Goal: Information Seeking & Learning: Learn about a topic

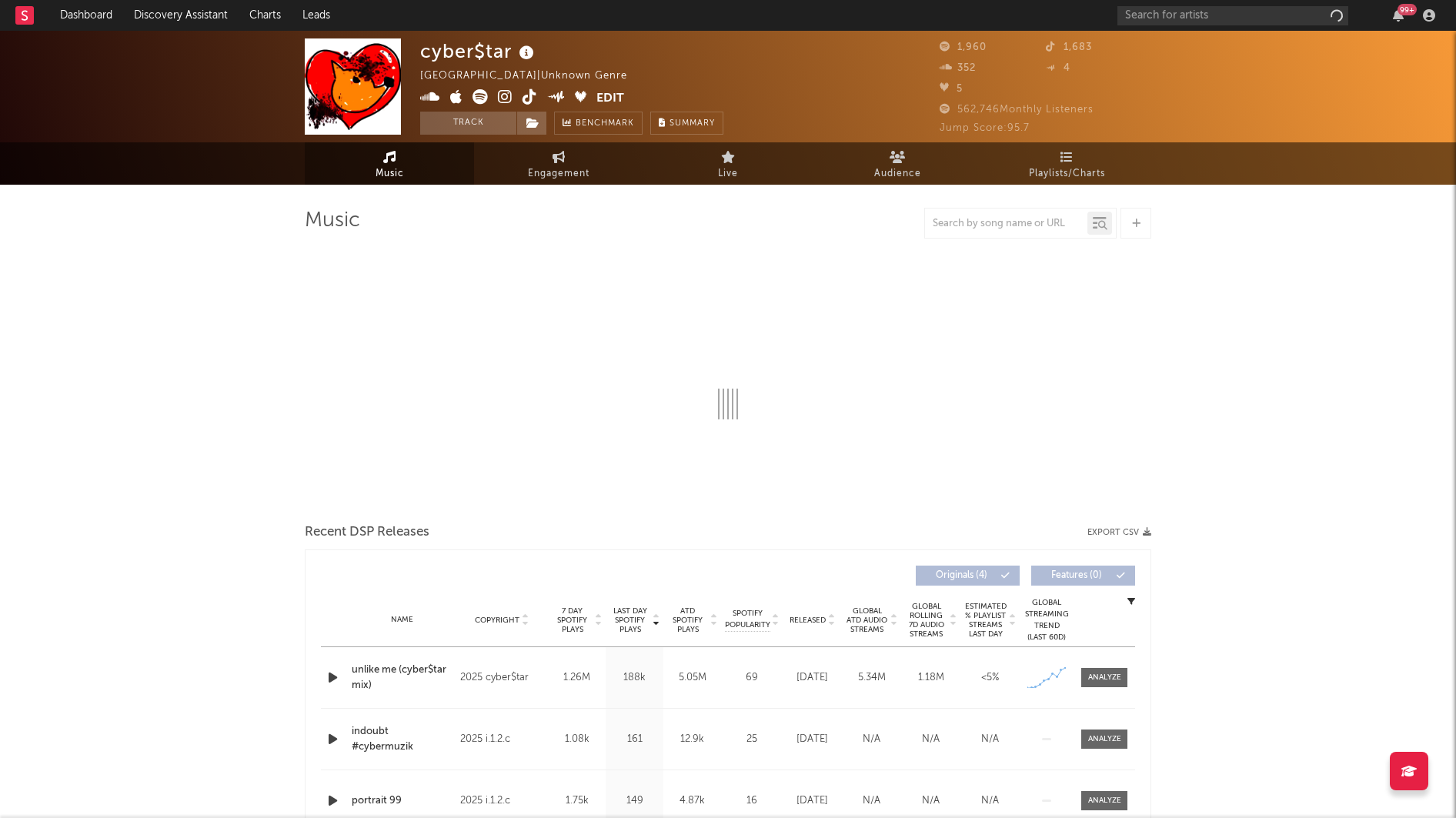
select select "1w"
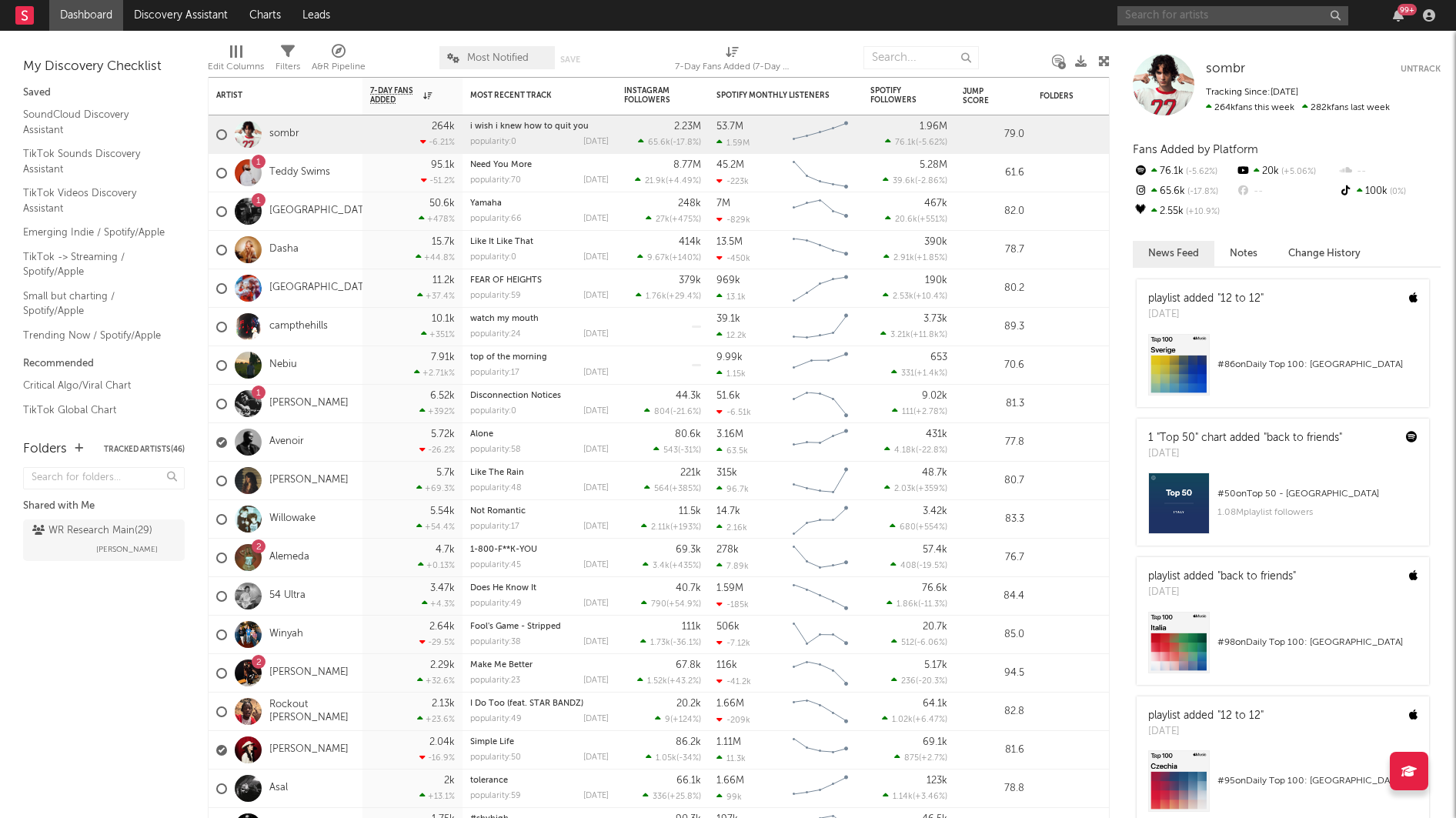
click at [1133, 20] on input "text" at bounding box center [1233, 16] width 231 height 20
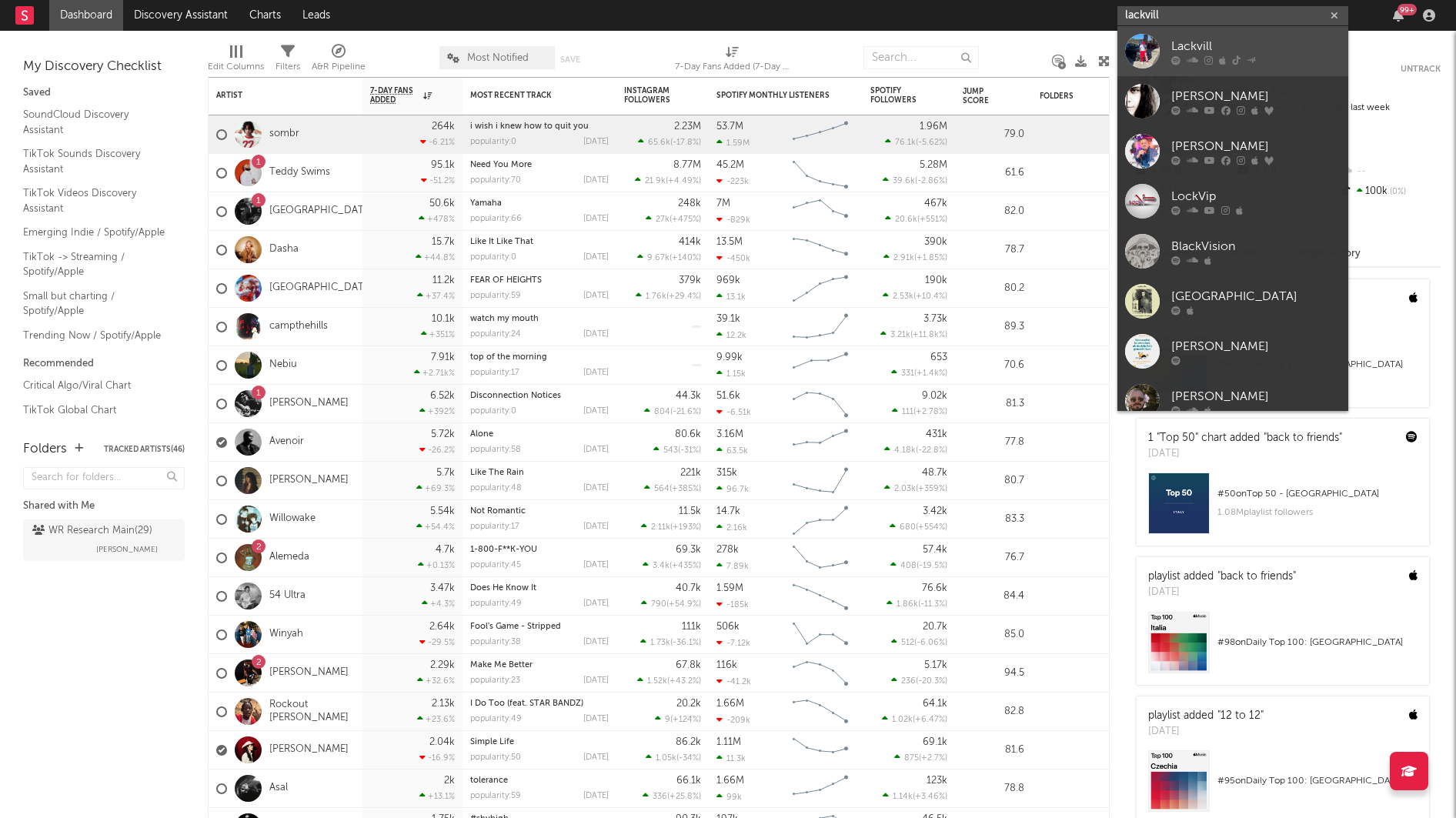
type input "lackvill"
click at [1153, 34] on div at bounding box center [1142, 51] width 35 height 35
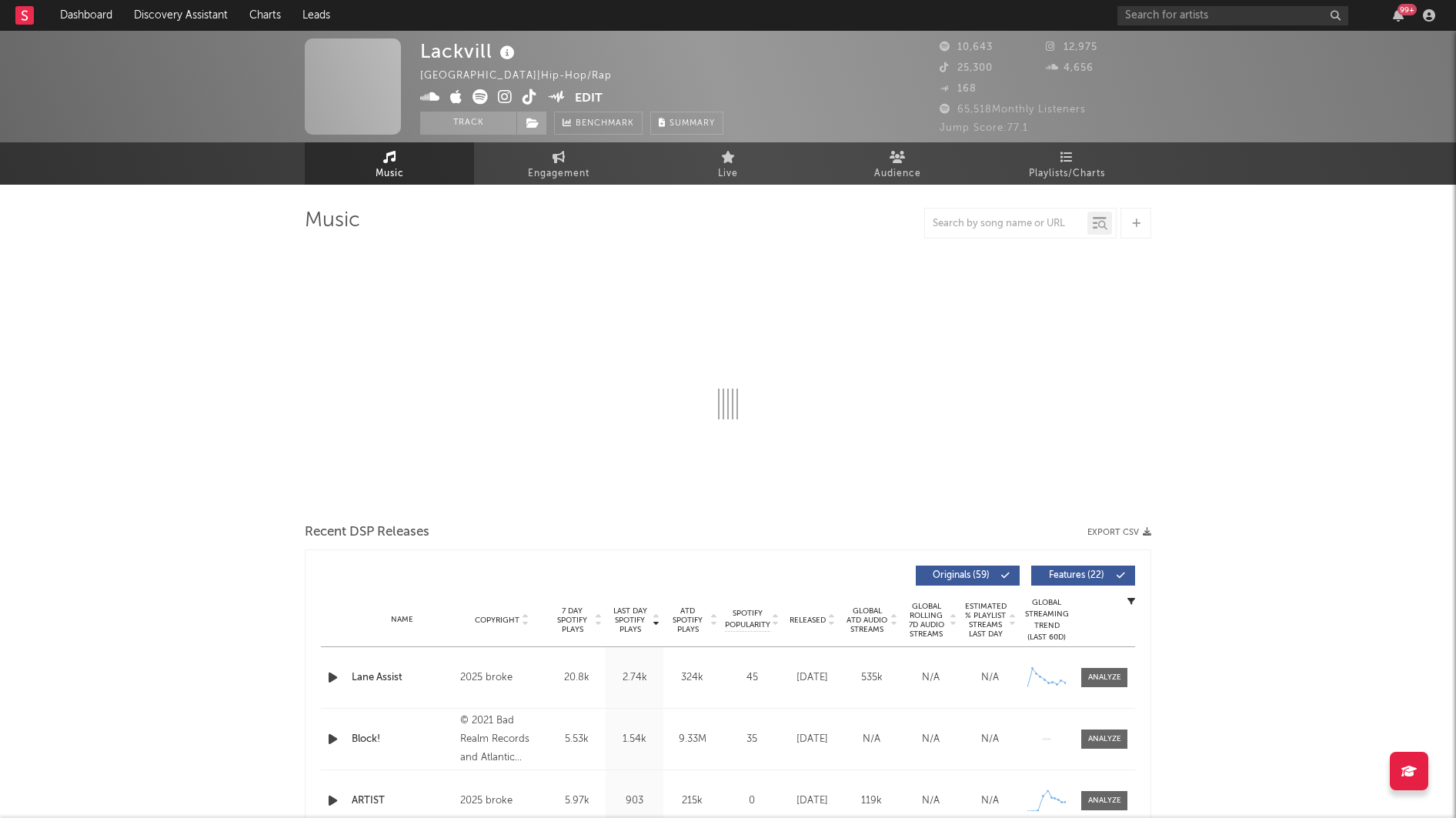
select select "6m"
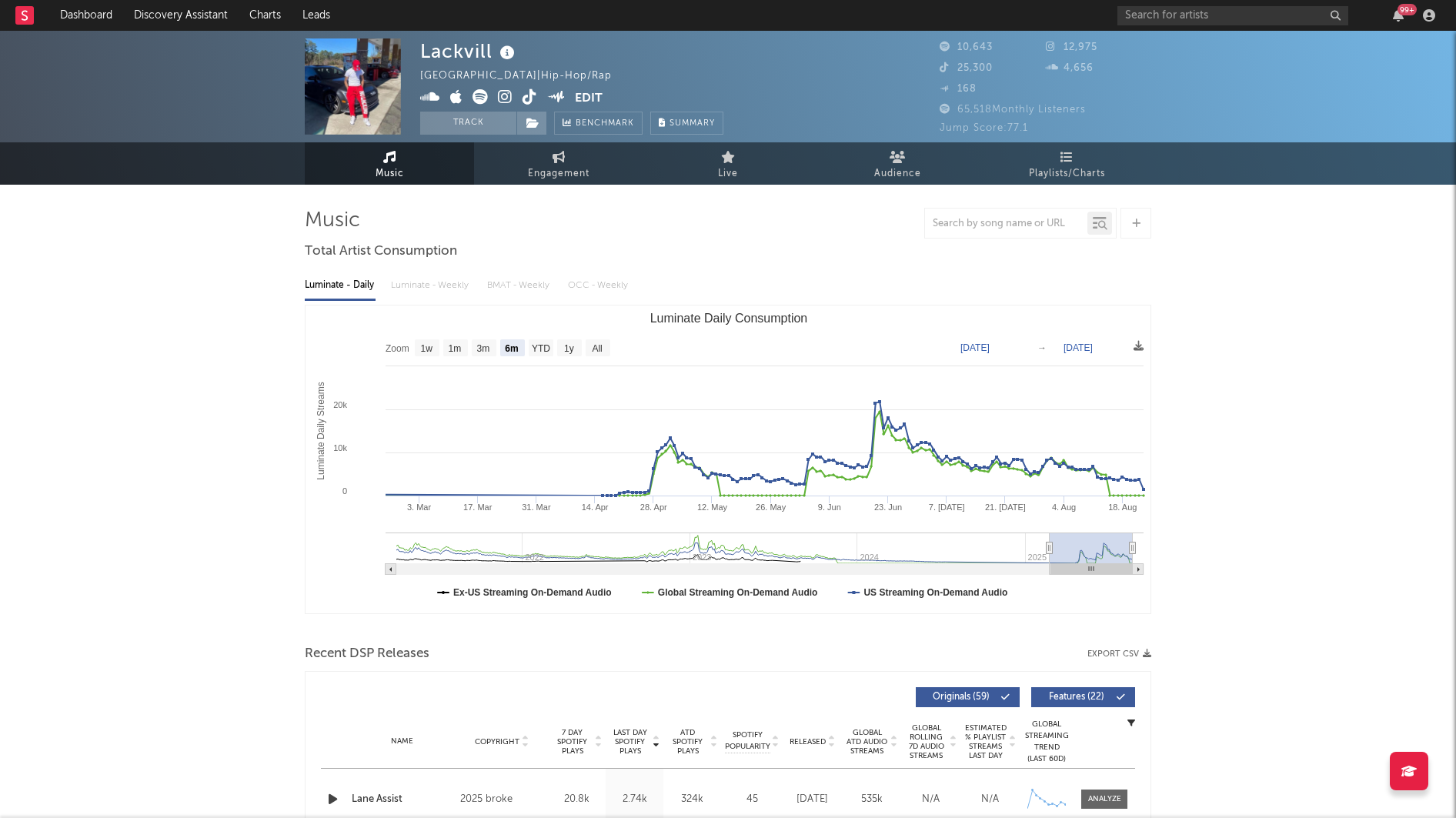
select select "6m"
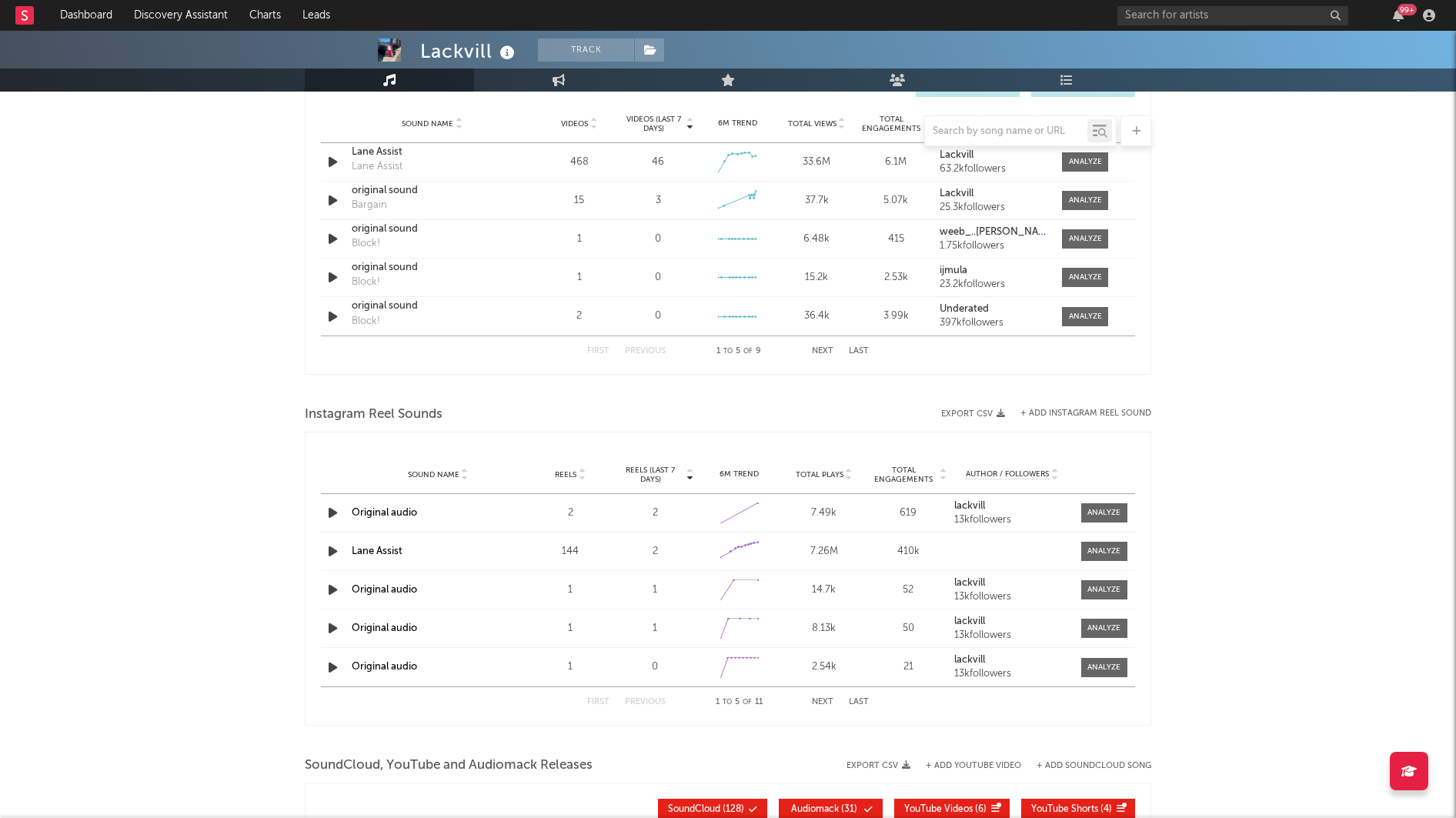
scroll to position [936, 0]
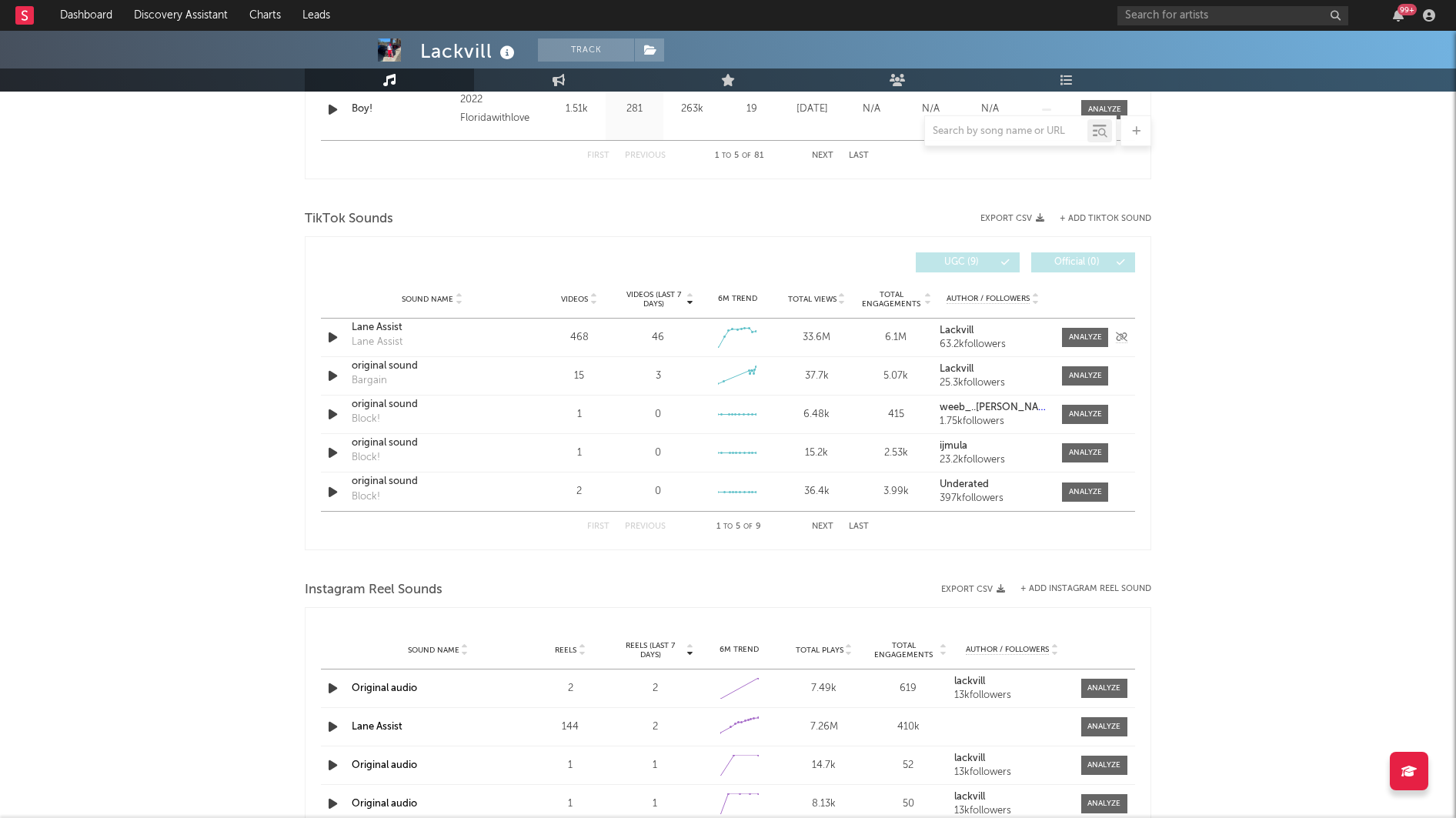
click at [341, 339] on div at bounding box center [335, 338] width 20 height 20
click at [336, 338] on icon "button" at bounding box center [333, 338] width 16 height 20
click at [337, 370] on icon "button" at bounding box center [333, 376] width 16 height 20
click at [332, 412] on icon "button" at bounding box center [333, 415] width 16 height 20
click at [330, 448] on icon "button" at bounding box center [333, 453] width 16 height 20
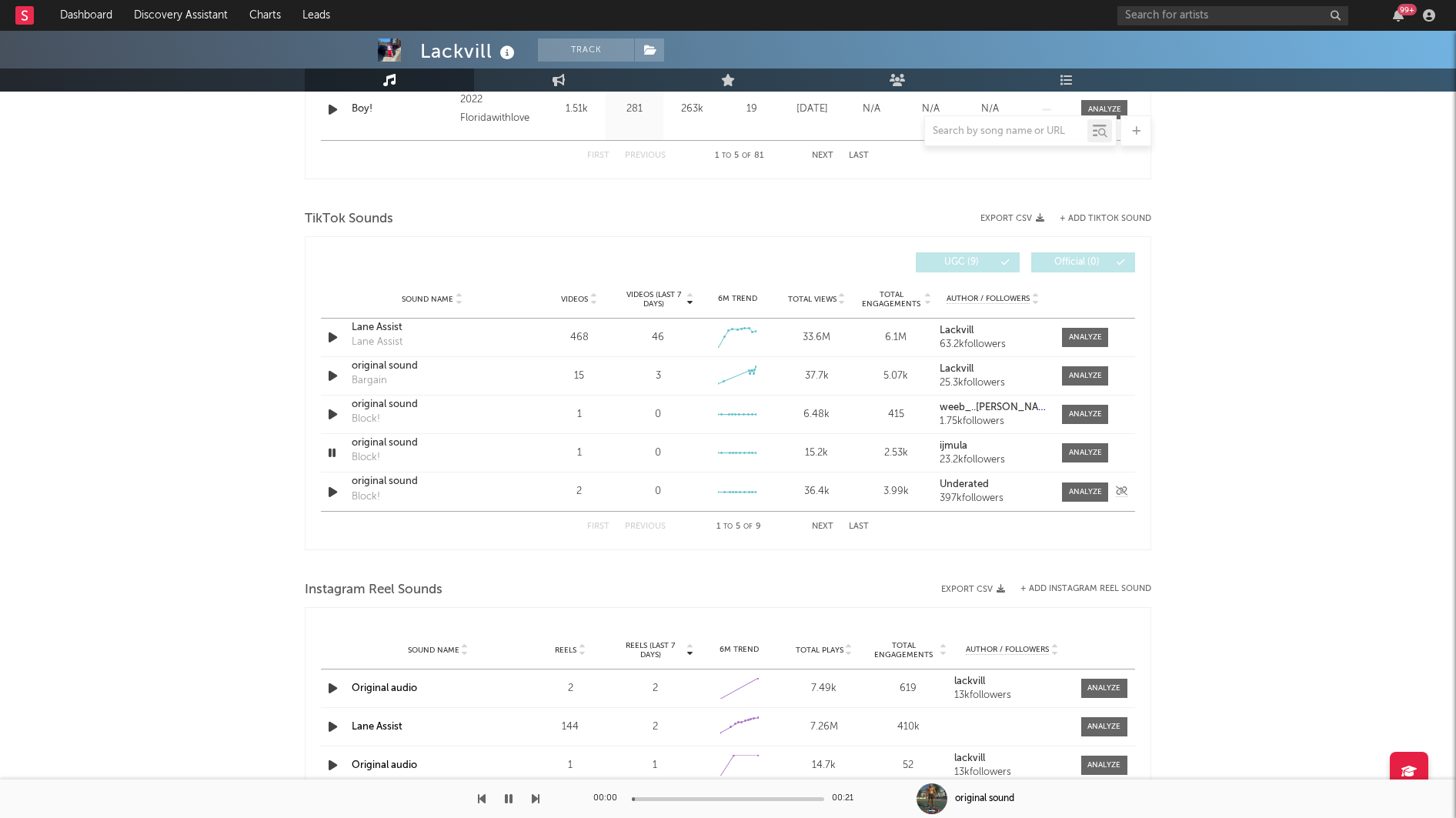
click at [330, 493] on icon "button" at bounding box center [333, 492] width 16 height 20
click at [694, 798] on div at bounding box center [728, 798] width 193 height 4
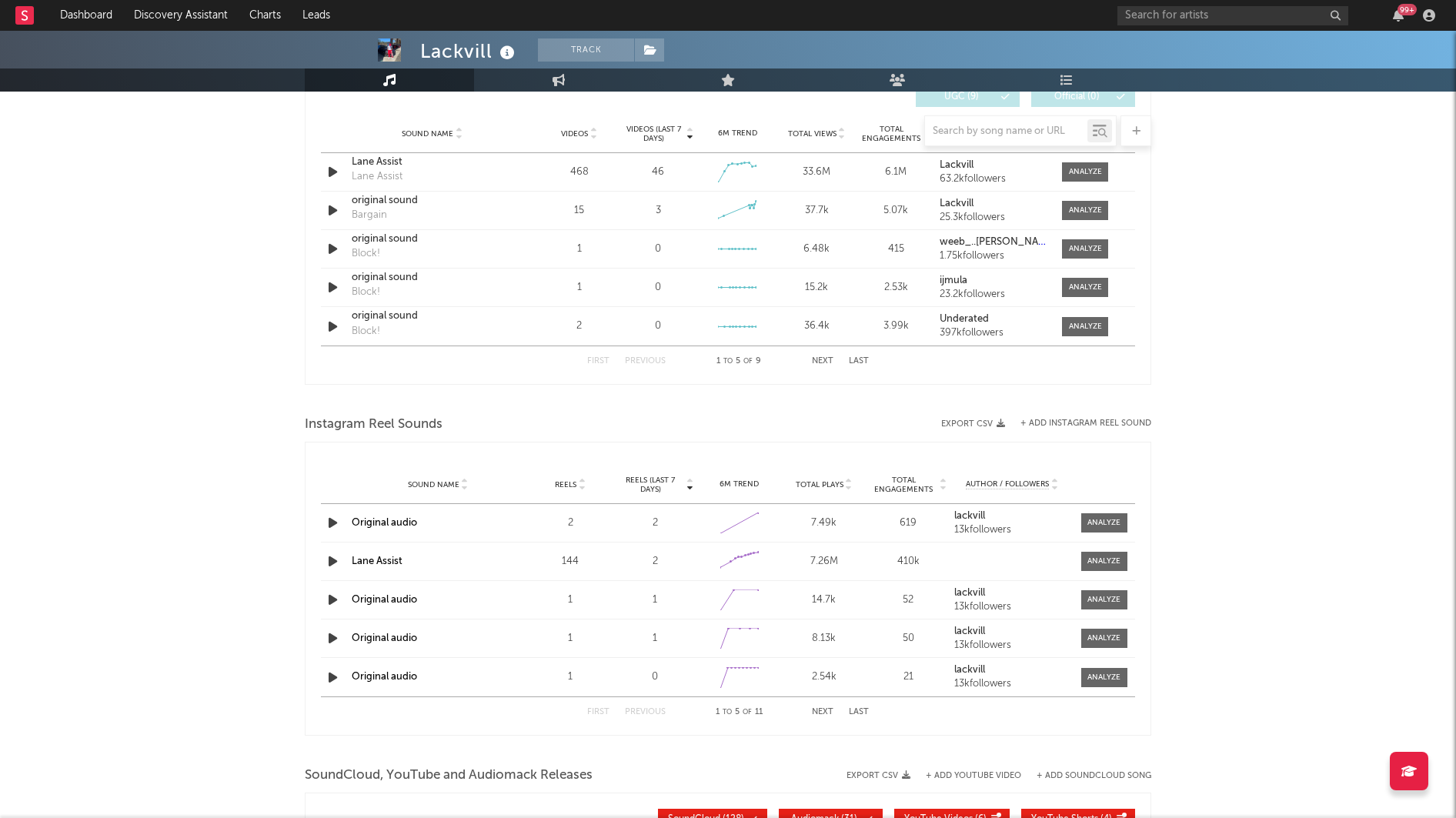
scroll to position [1102, 0]
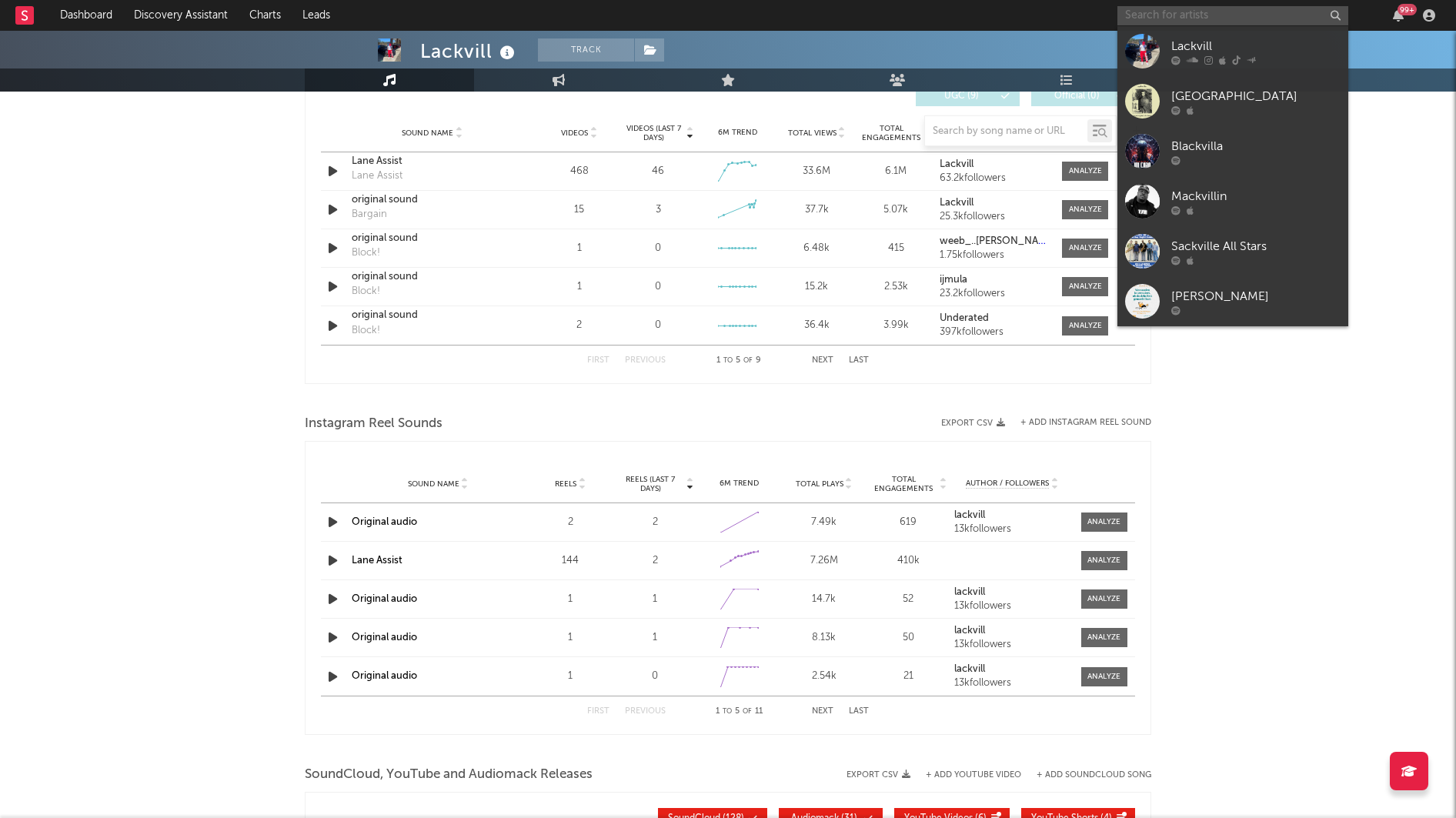
click at [1175, 15] on input "text" at bounding box center [1233, 16] width 231 height 20
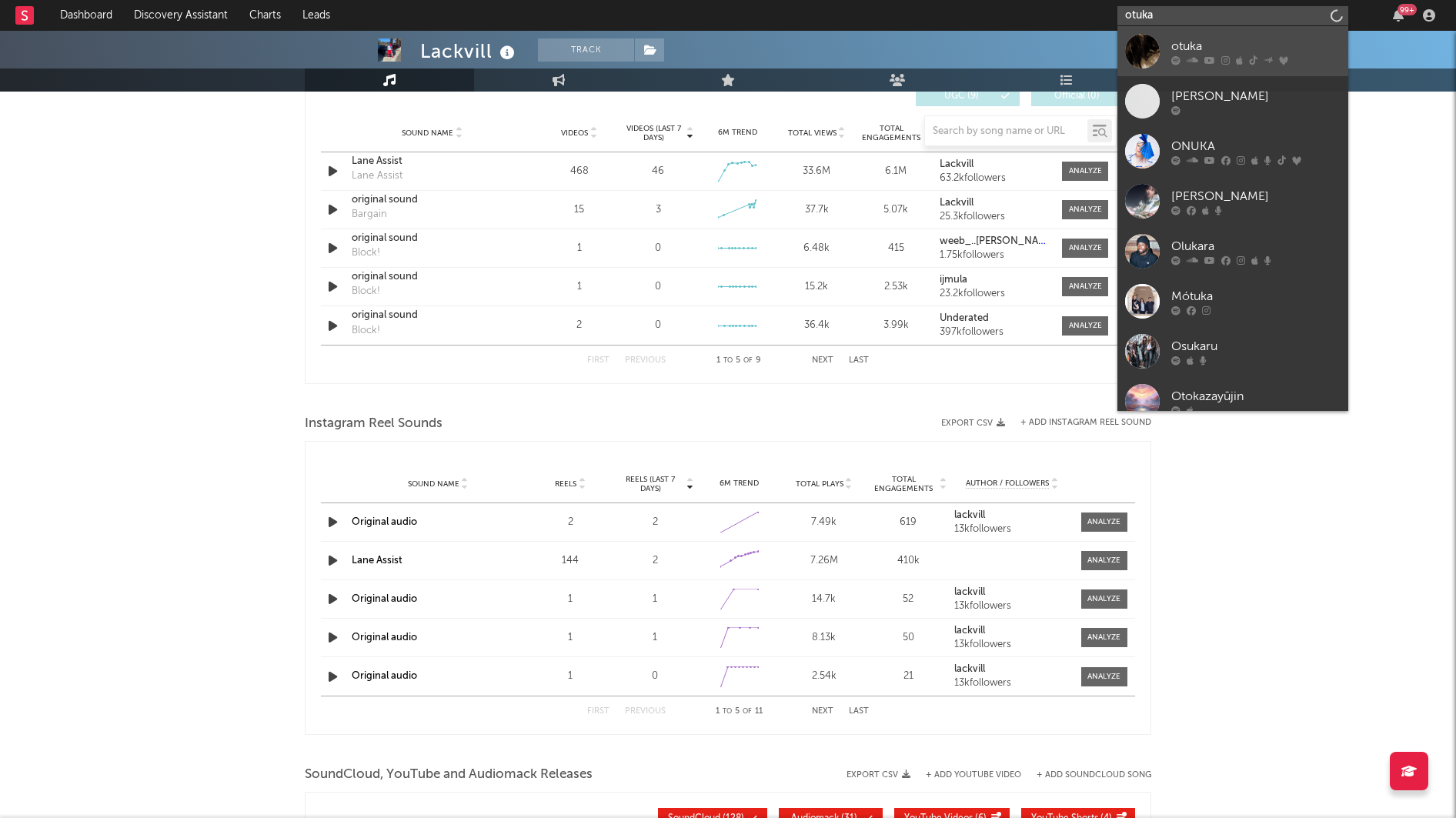
type input "otuka"
click at [1161, 43] on link "otuka" at bounding box center [1233, 51] width 231 height 50
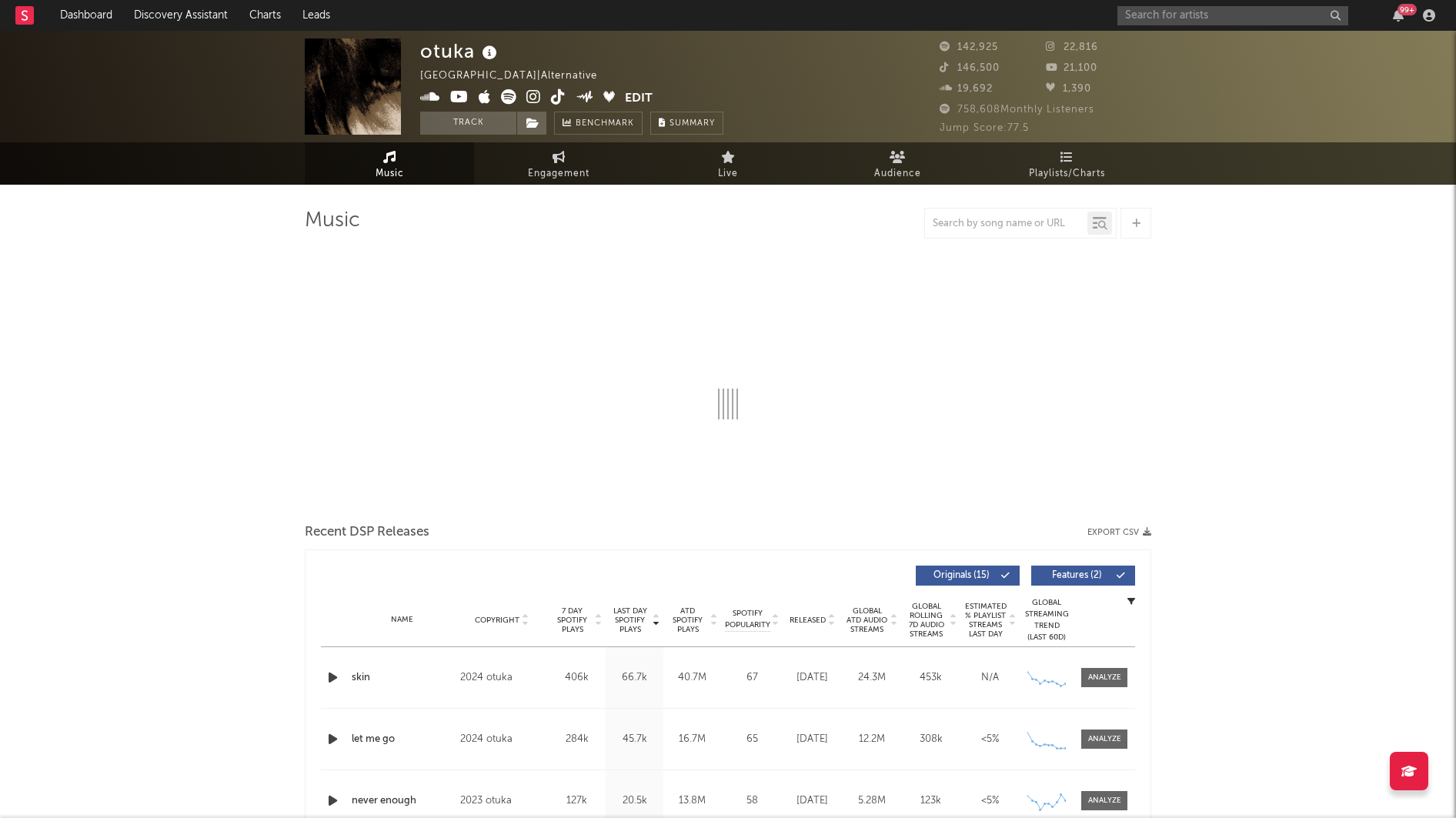
select select "6m"
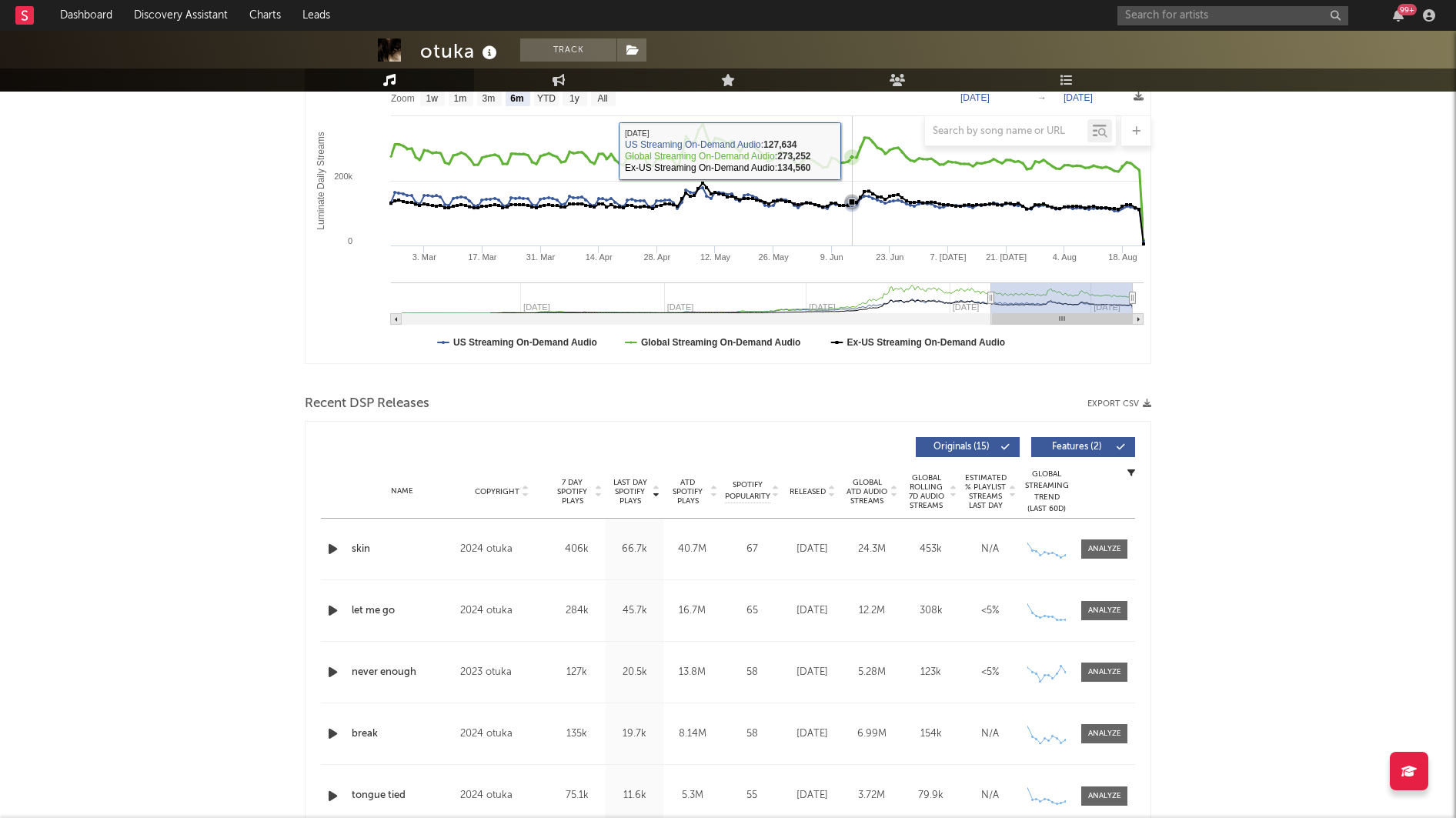
scroll to position [258, 0]
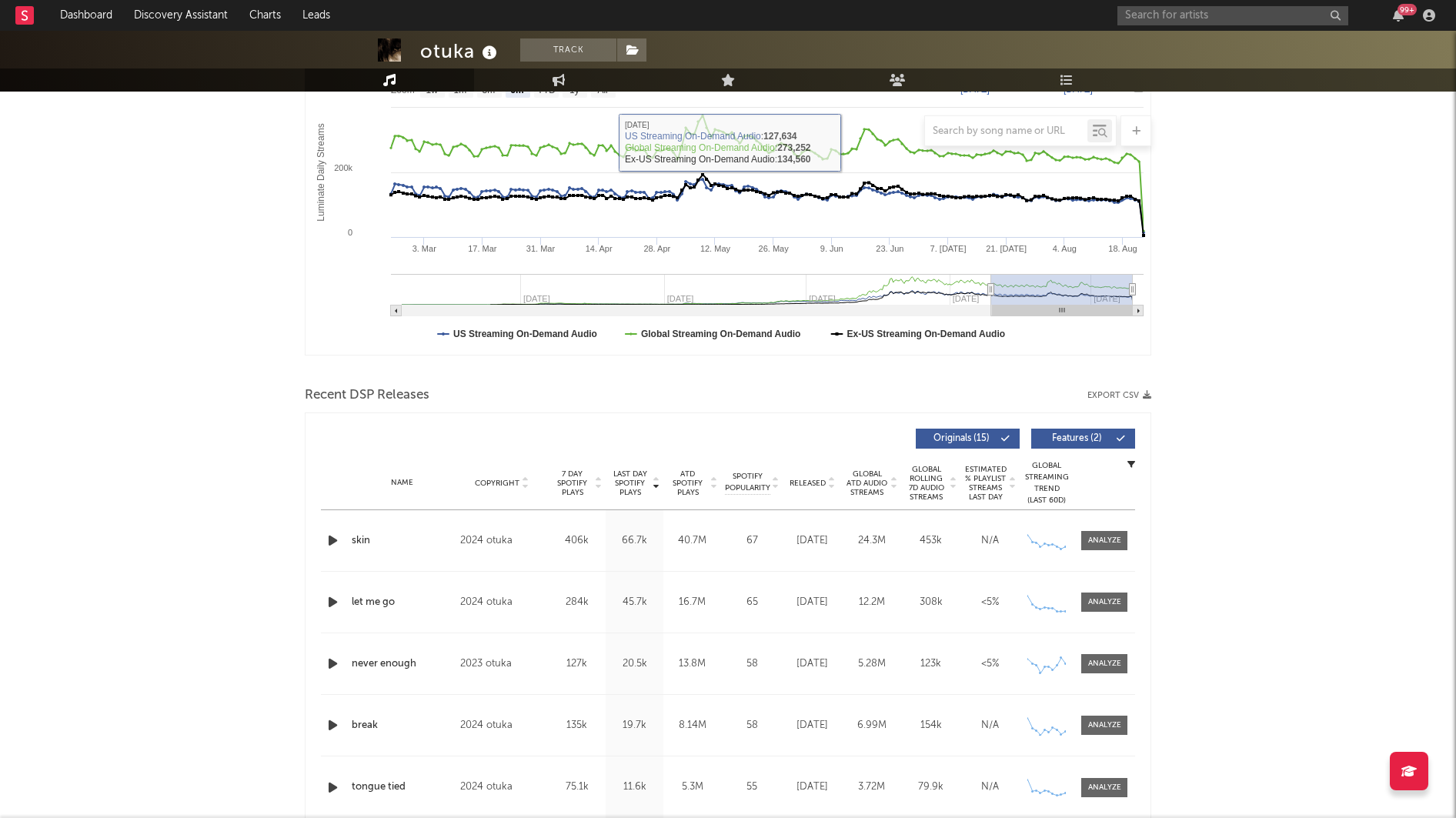
click at [813, 480] on span "Released" at bounding box center [808, 483] width 36 height 9
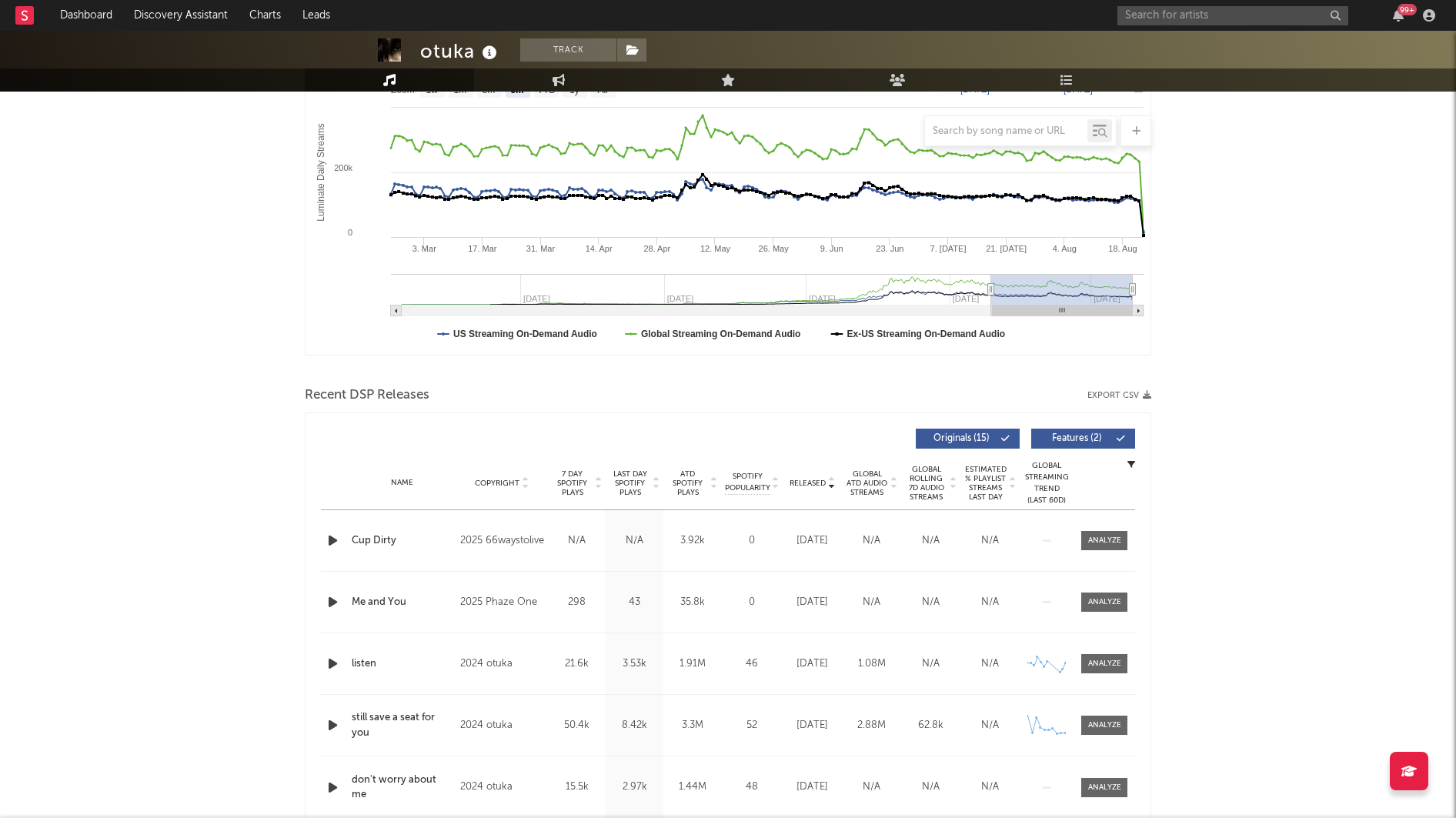
click at [325, 536] on icon "button" at bounding box center [333, 541] width 16 height 20
click at [327, 606] on icon "button" at bounding box center [333, 602] width 16 height 20
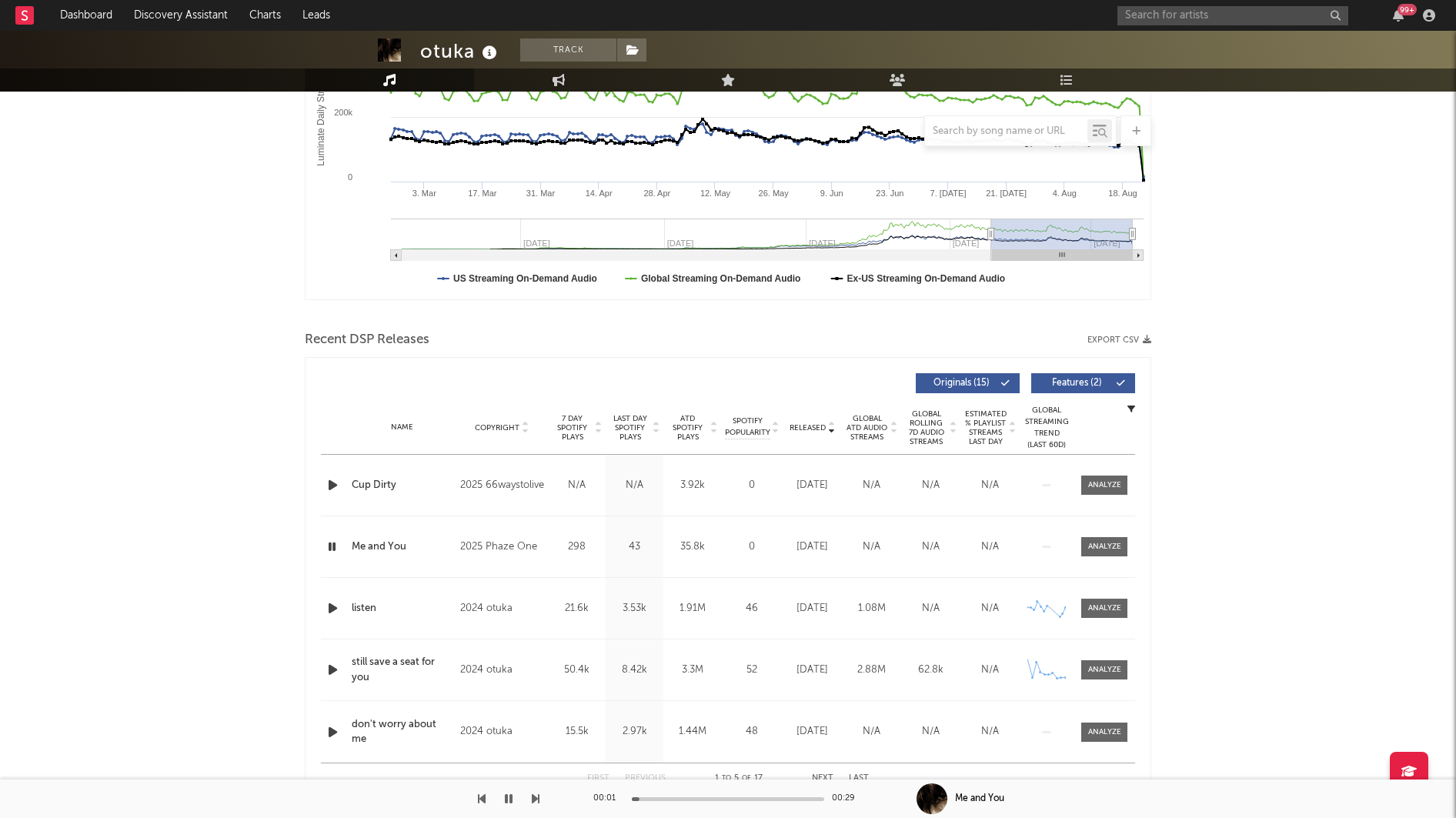
click at [328, 603] on icon "button" at bounding box center [333, 608] width 16 height 20
click at [1221, 12] on input "text" at bounding box center [1233, 16] width 231 height 20
type input "ethan mcneal"
click at [1240, 44] on div "[PERSON_NAME]" at bounding box center [1255, 46] width 170 height 19
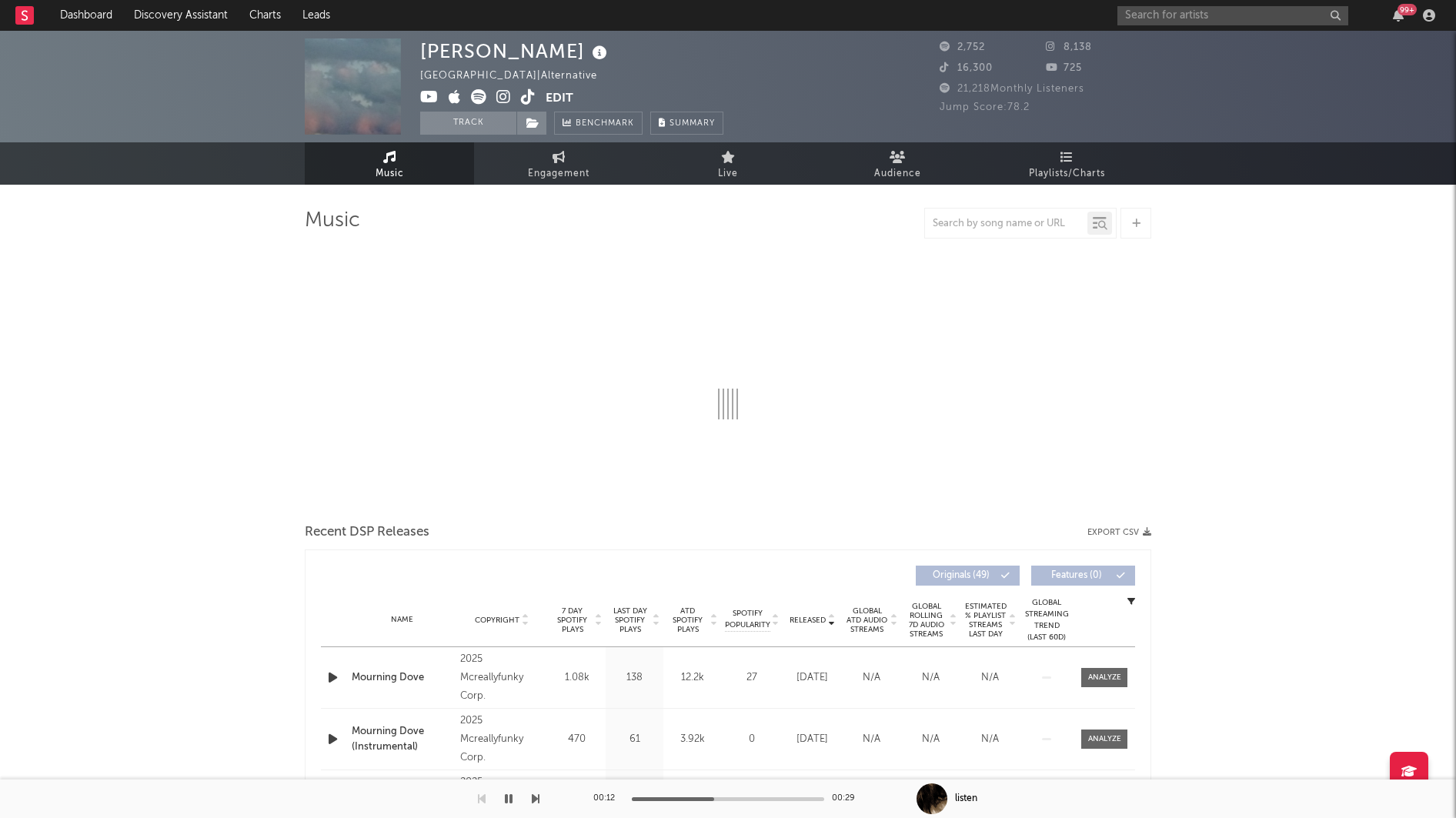
select select "6m"
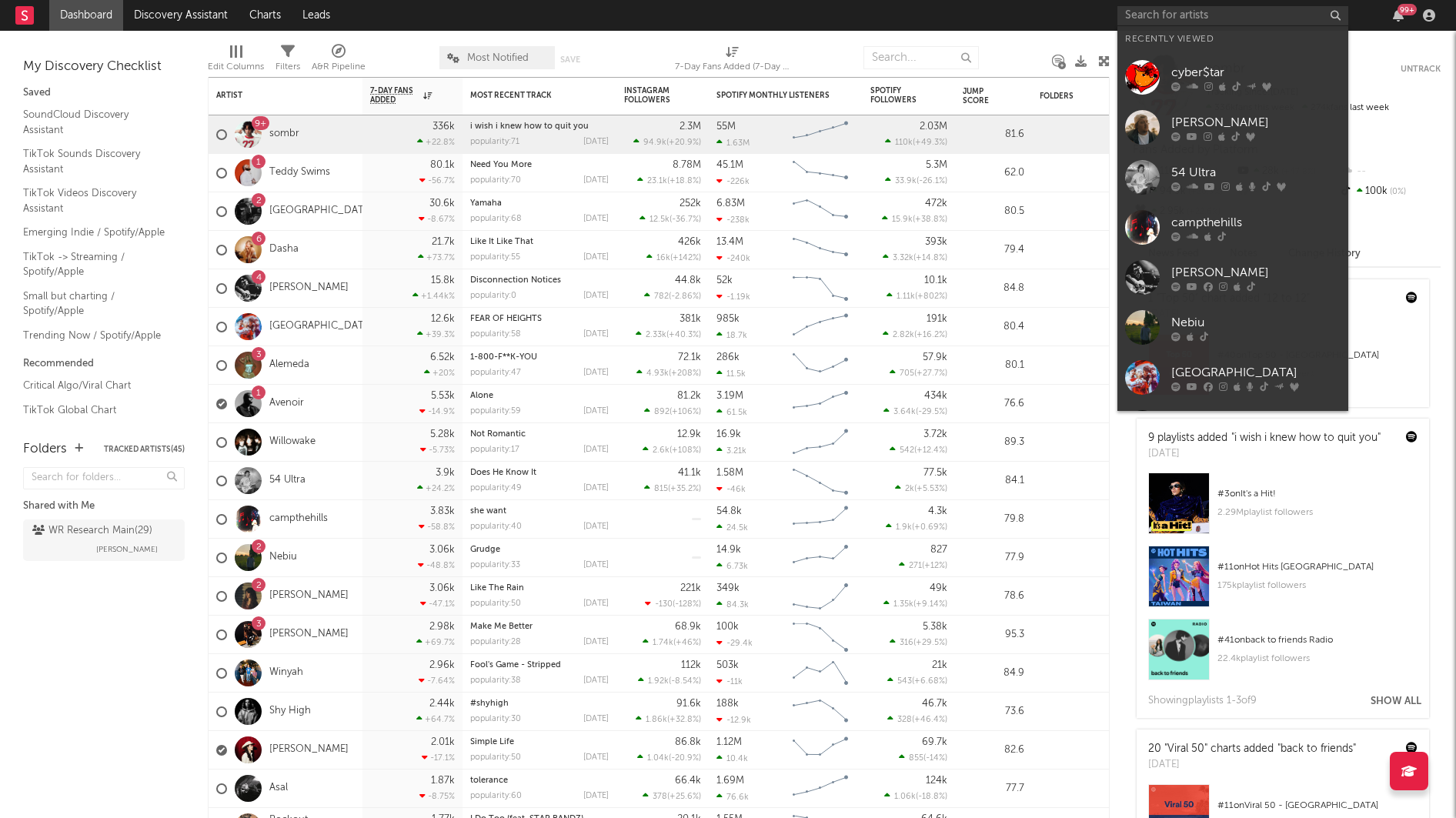
click at [1145, 7] on input "text" at bounding box center [1233, 16] width 231 height 20
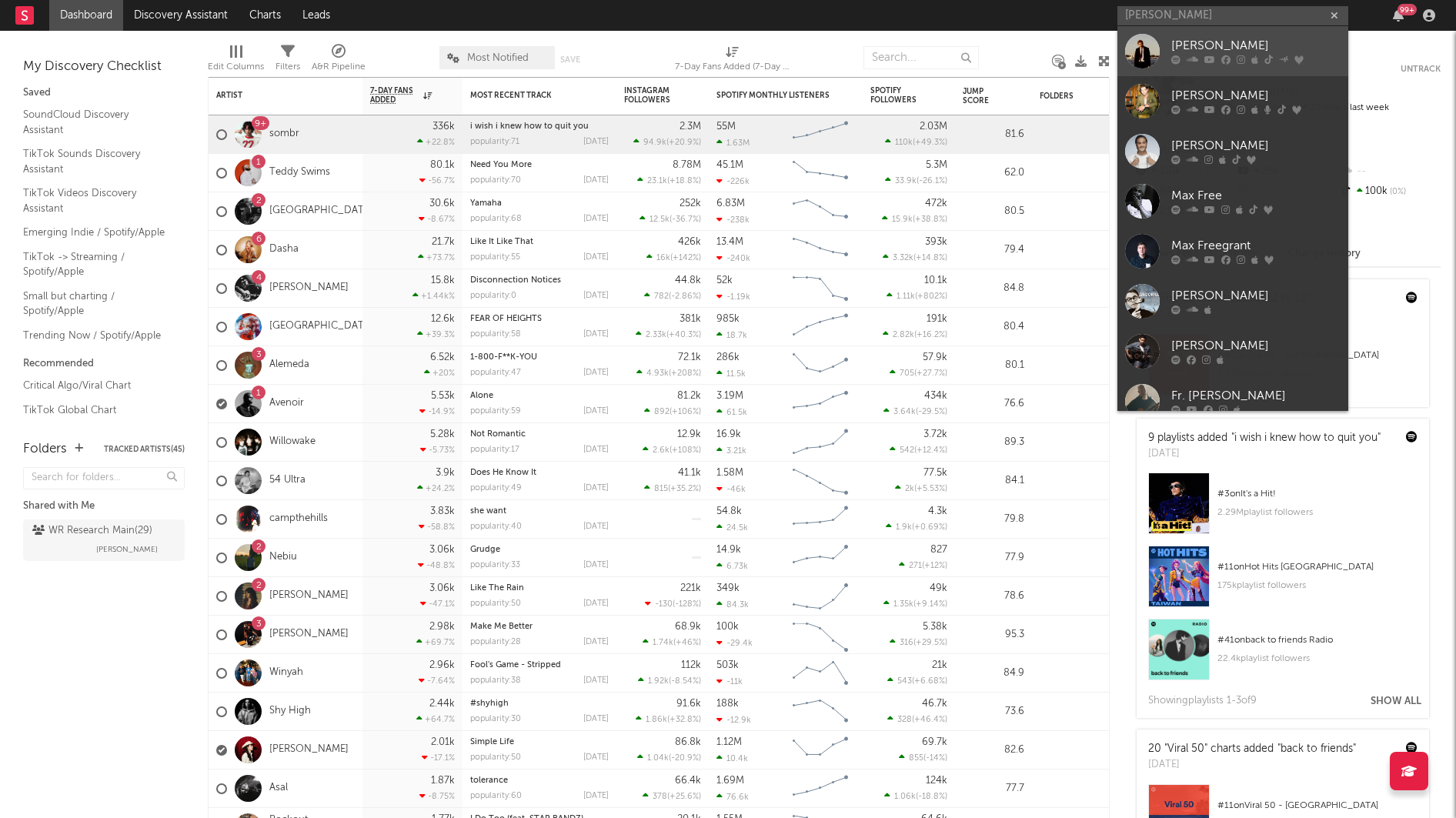
type input "[PERSON_NAME]"
click at [1205, 53] on div "[PERSON_NAME]" at bounding box center [1255, 46] width 170 height 19
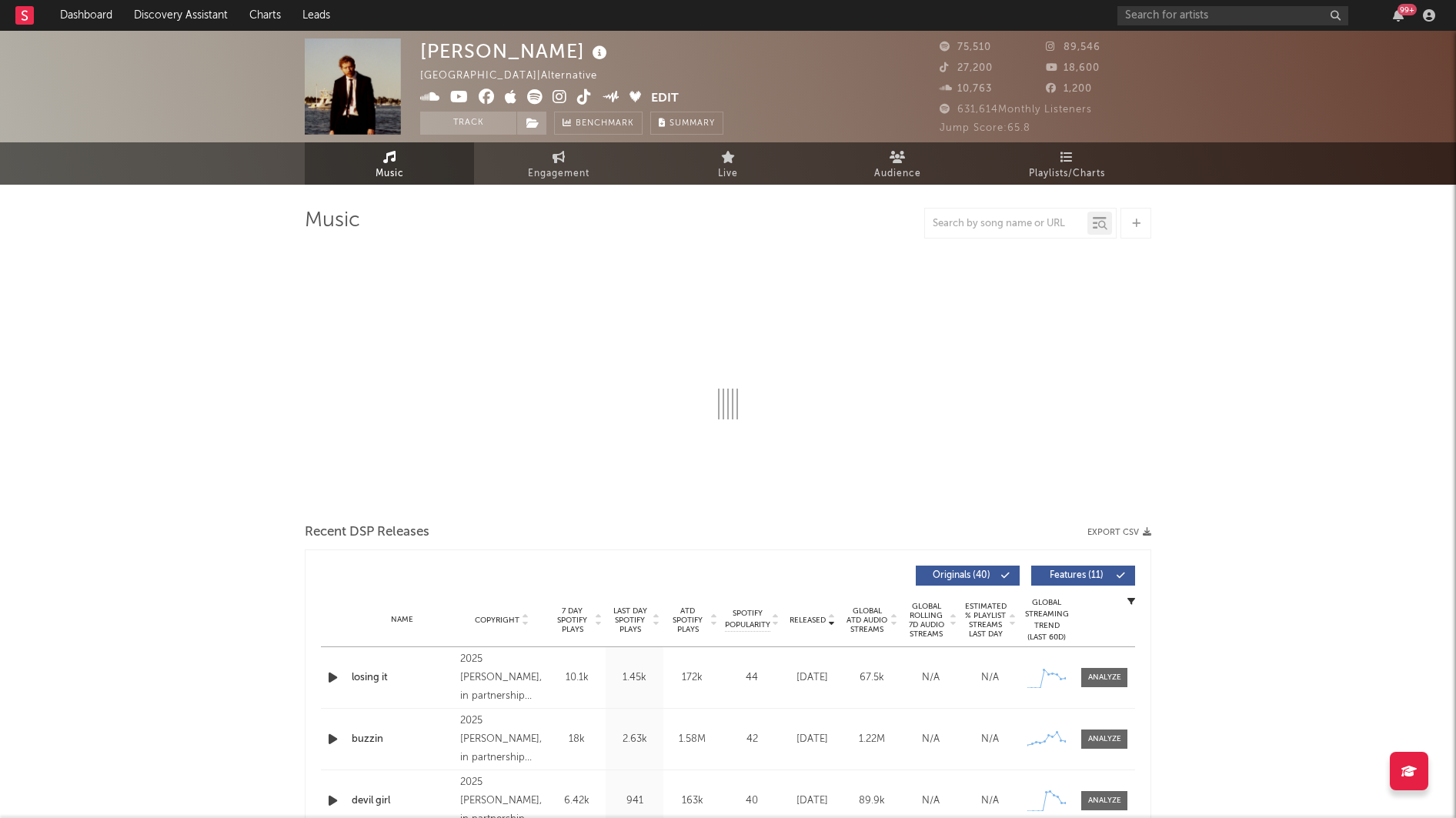
select select "6m"
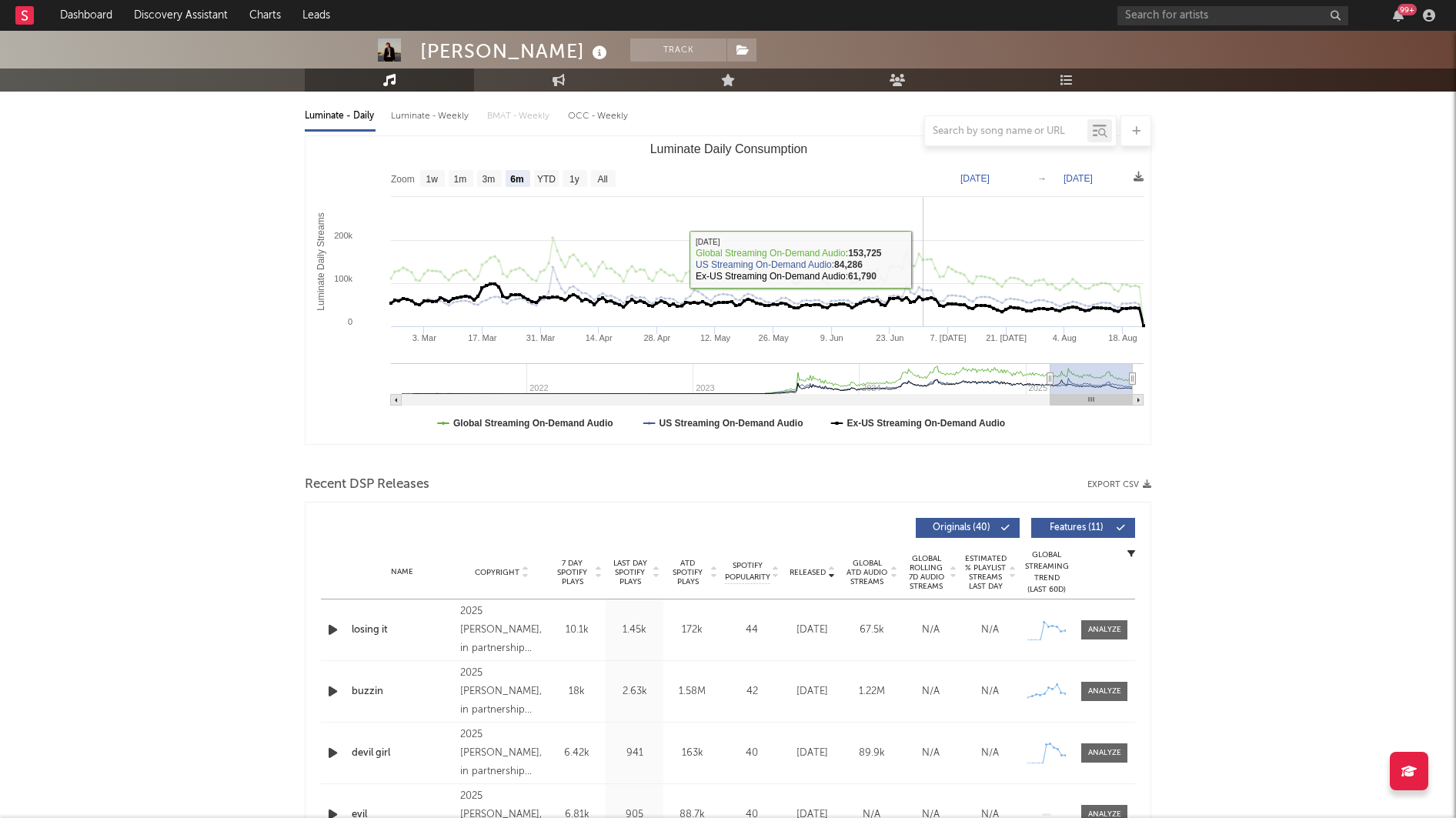
scroll to position [198, 0]
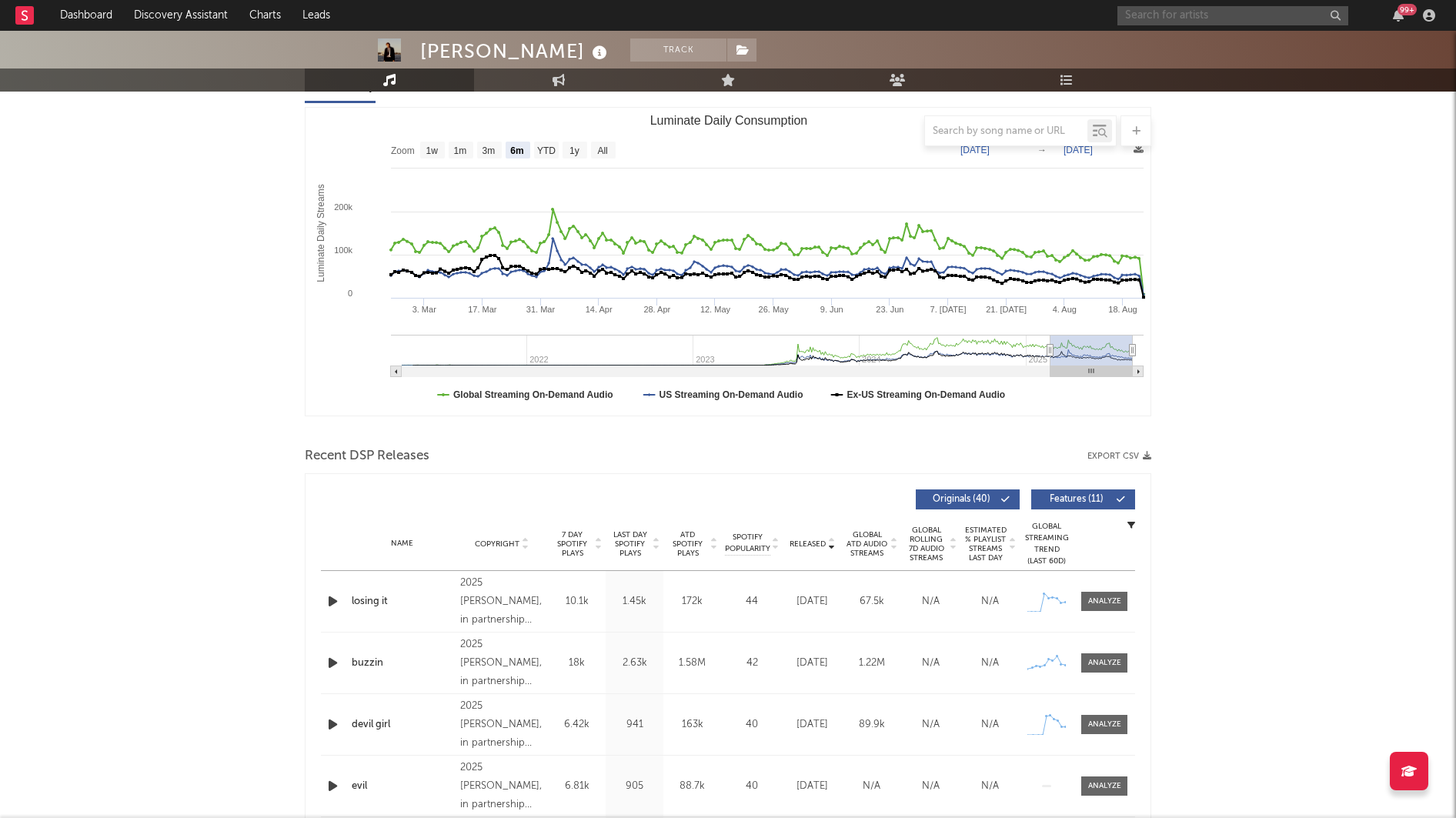
click at [1200, 9] on input "text" at bounding box center [1233, 16] width 231 height 20
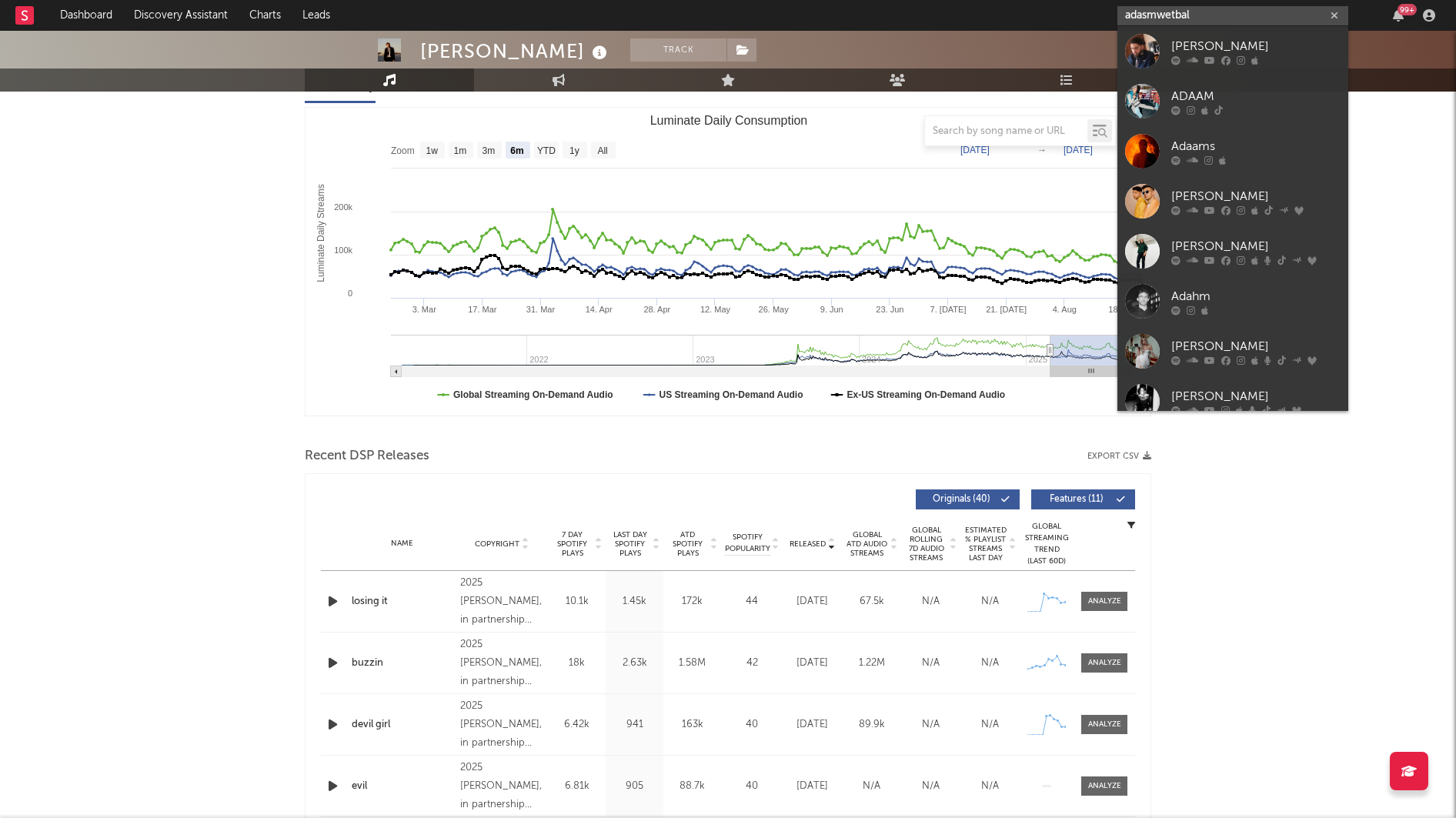
click at [1174, 14] on input "adasmwetbal" at bounding box center [1233, 16] width 231 height 20
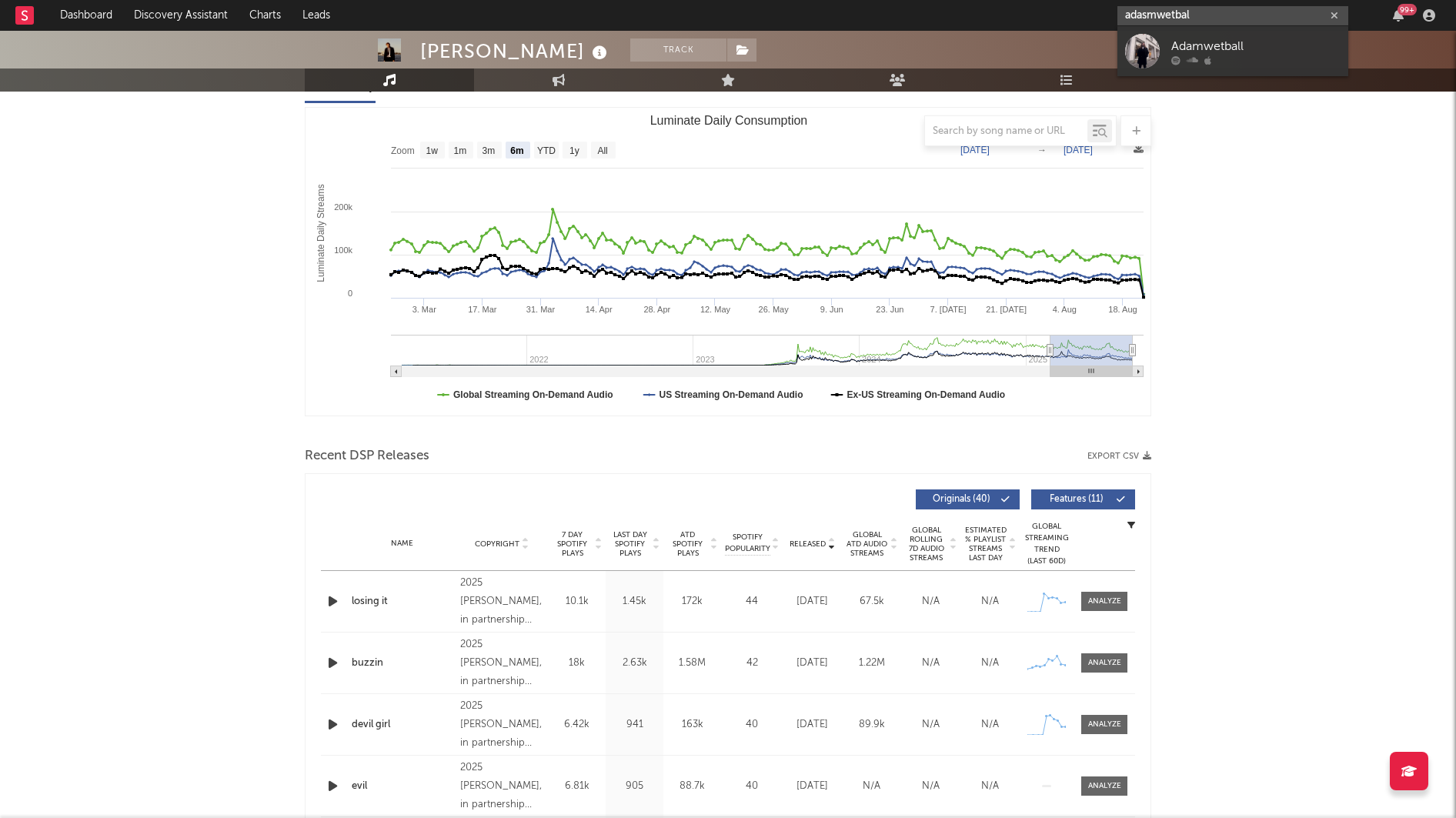
click at [1174, 14] on input "adasmwetbal" at bounding box center [1233, 16] width 231 height 20
type input "adamwetball"
click at [1172, 49] on div "Adamwetball" at bounding box center [1255, 46] width 170 height 19
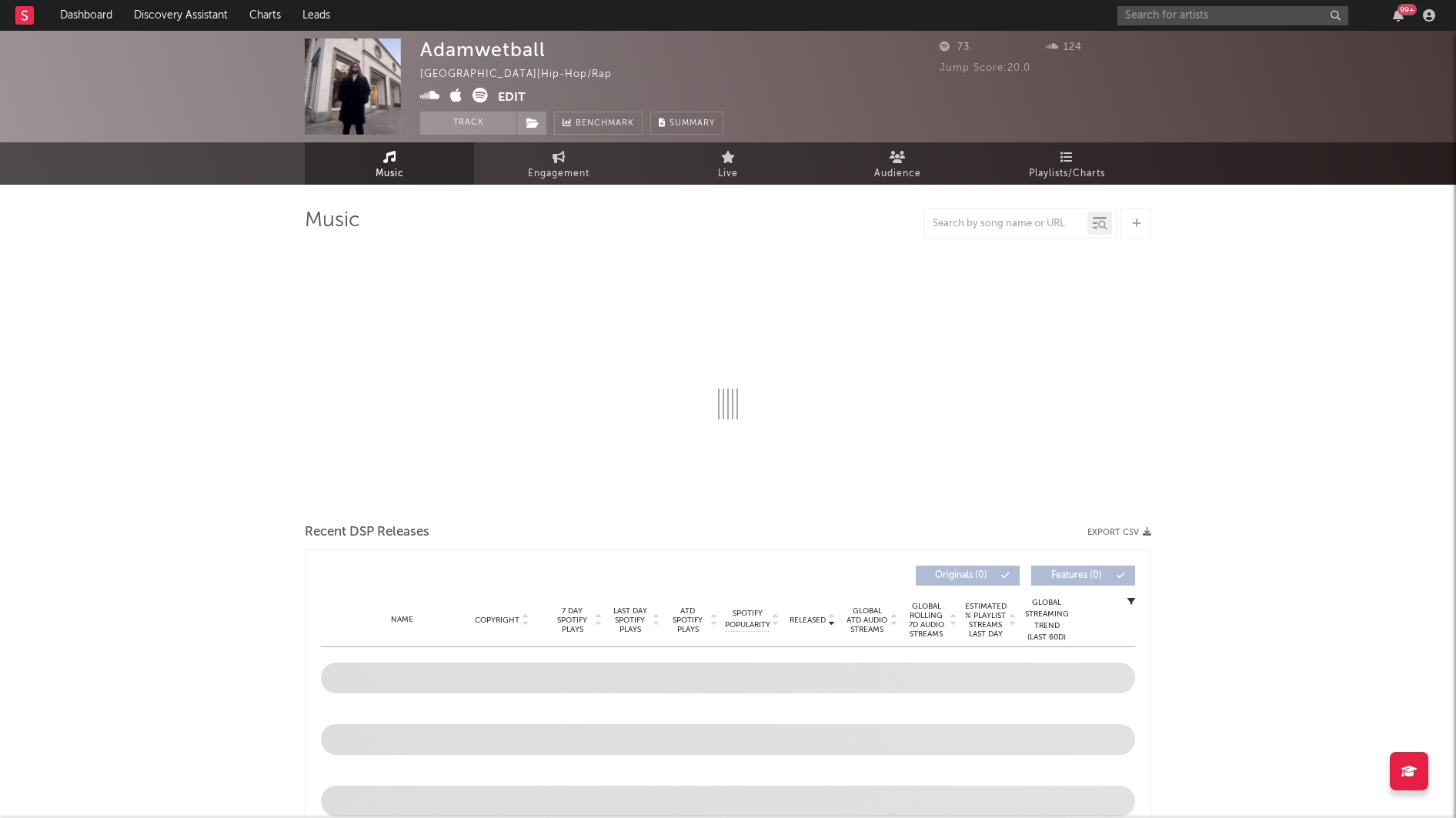
select select "1w"
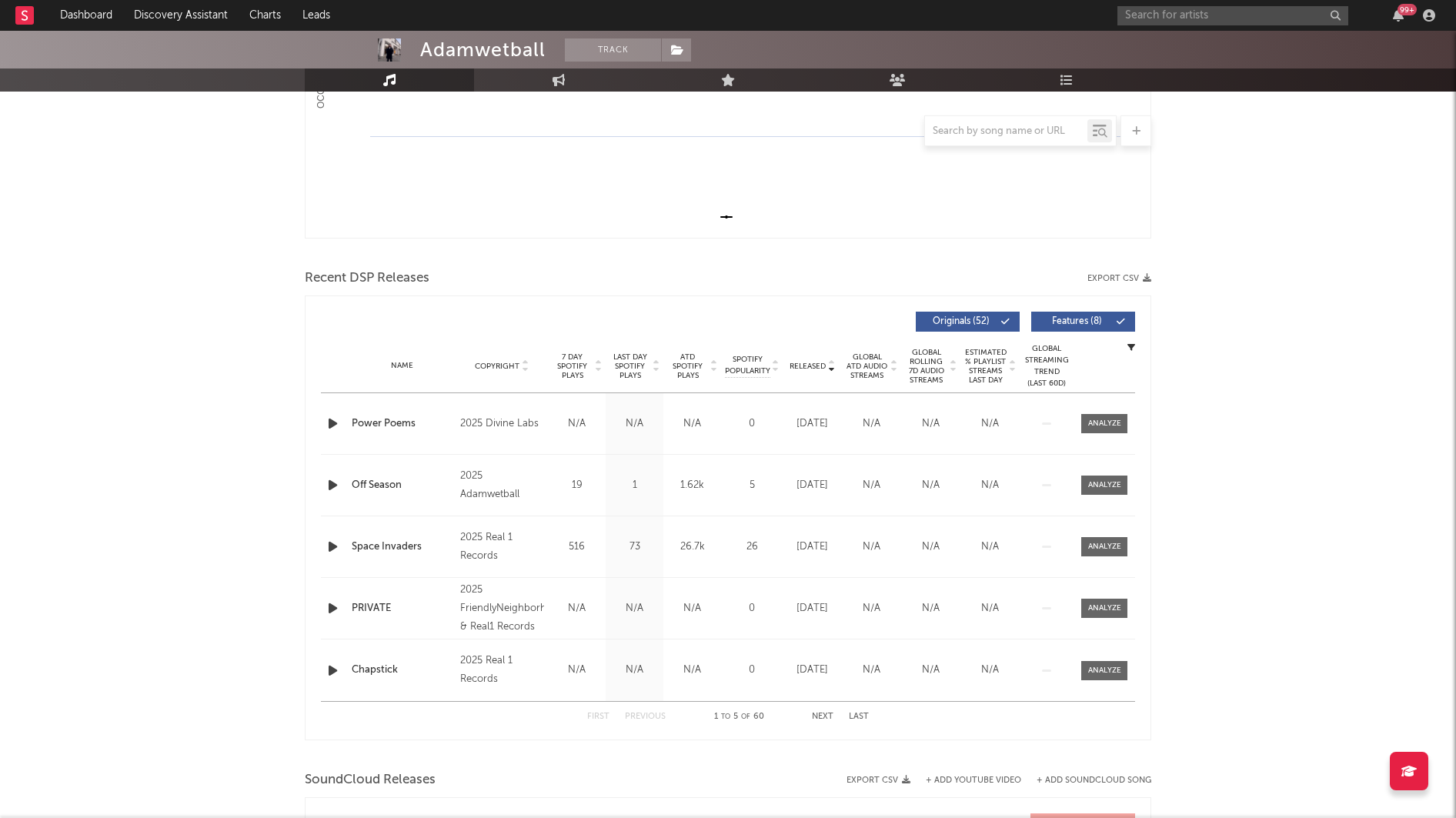
scroll to position [377, 0]
